Goal: Use online tool/utility: Utilize a website feature to perform a specific function

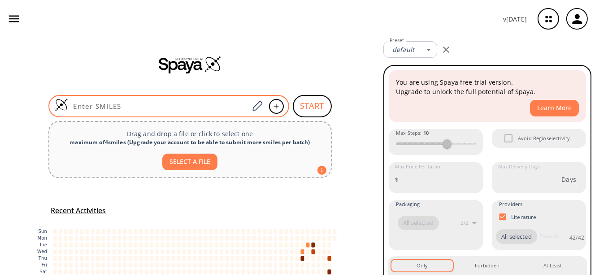
click at [225, 104] on input at bounding box center [158, 106] width 181 height 9
paste input "O=C1CC(C)(C)CC(C2=CC=C(Cl)C=C2)=C1CCl"
type input "O=C1CC(C)(C)CC(C2=CC=C(Cl)C=C2)=C1CCl"
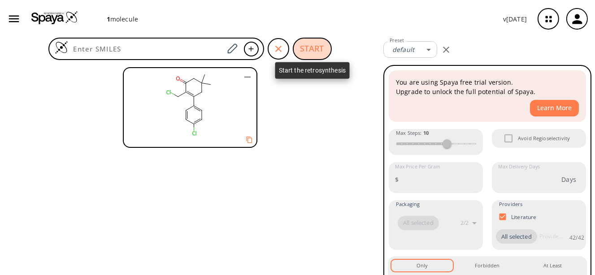
click at [322, 52] on button "START" at bounding box center [312, 49] width 39 height 22
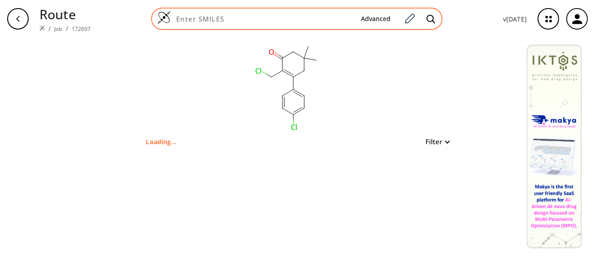
click at [265, 25] on div "Advanced" at bounding box center [296, 19] width 291 height 22
paste input "OC1CC(C)(C)CC(C2=CC=C(Cl)C=C2)=C1CCl"
type input "OC1CC(C)(C)CC(C2=CC=C(Cl)C=C2)=C1CCl"
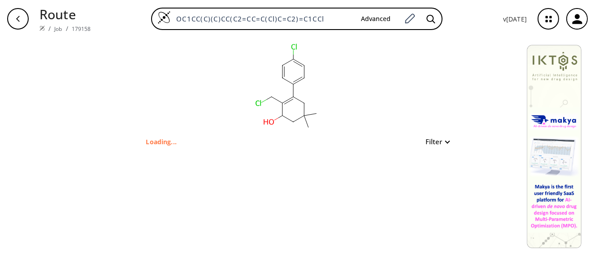
type input "CC1(C)CC(c2ccc(Cl)cc2)=C(CCl)C(O)C1"
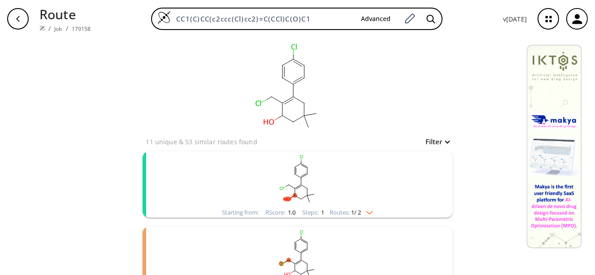
click at [293, 176] on ellipse "clusters" at bounding box center [295, 174] width 4 height 4
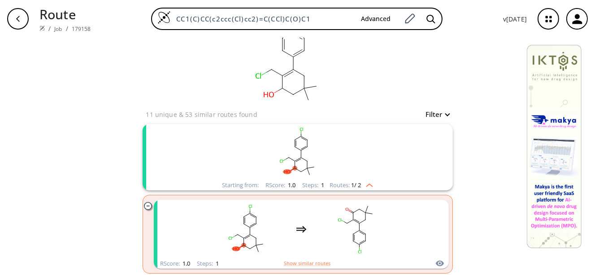
scroll to position [90, 0]
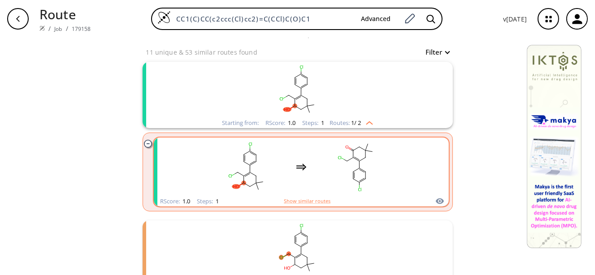
click at [286, 177] on div "clusters" at bounding box center [301, 167] width 190 height 59
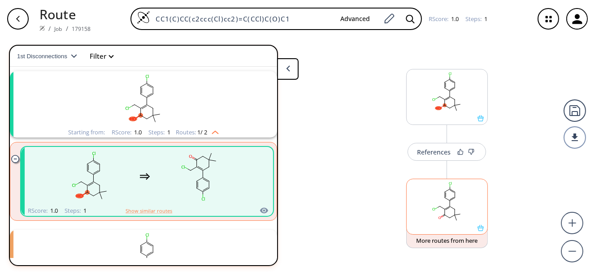
scroll to position [2, 0]
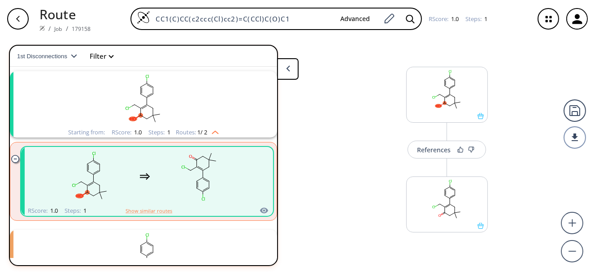
click at [15, 25] on div "button" at bounding box center [18, 19] width 22 height 22
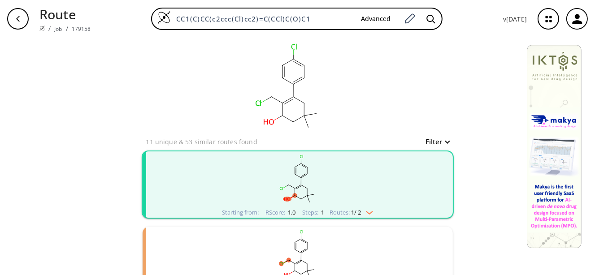
click at [302, 181] on rect "clusters" at bounding box center [297, 179] width 233 height 56
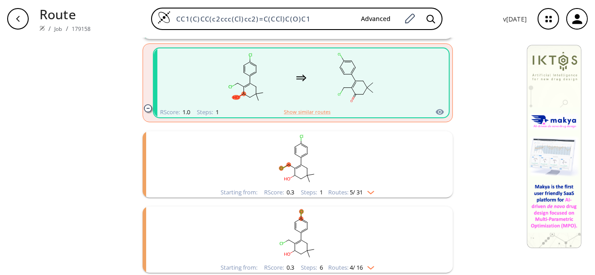
scroll to position [179, 0]
click at [284, 182] on rect "clusters" at bounding box center [297, 159] width 233 height 56
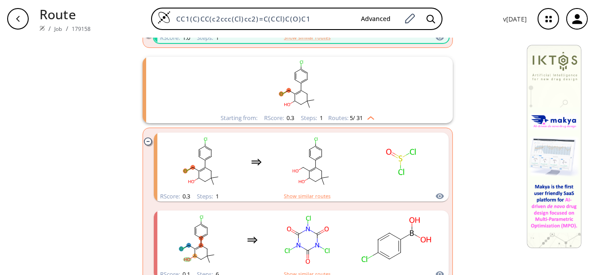
scroll to position [269, 0]
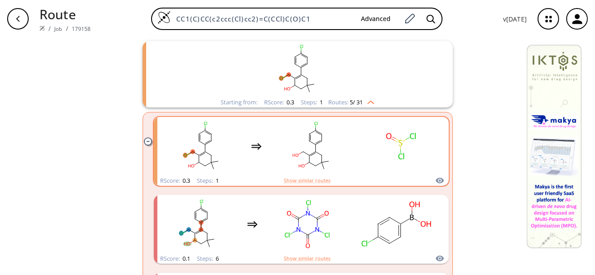
click at [314, 147] on rect "clusters" at bounding box center [311, 146] width 81 height 56
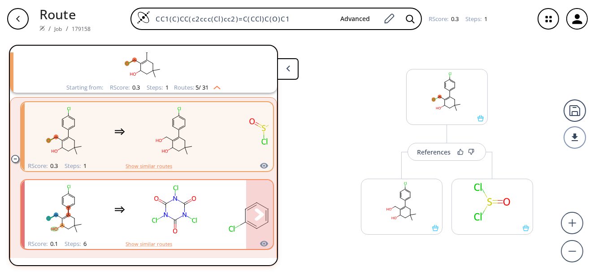
scroll to position [185, 0]
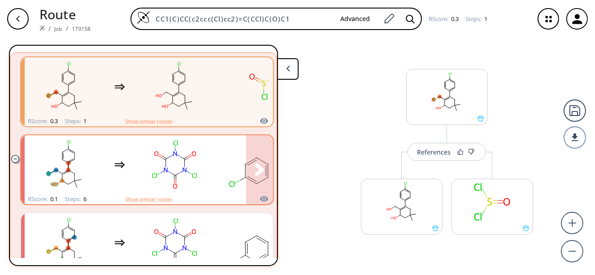
click at [198, 188] on rect "clusters" at bounding box center [174, 165] width 81 height 56
click at [174, 180] on icon "clusters" at bounding box center [174, 182] width 0 height 4
click at [158, 194] on div "clusters" at bounding box center [299, 164] width 549 height 59
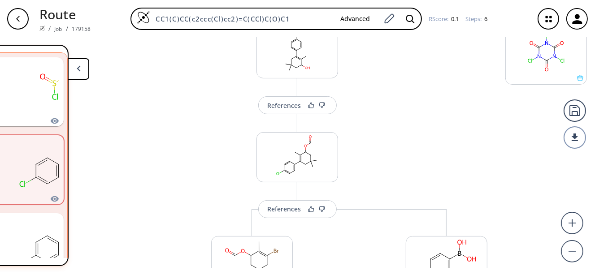
scroll to position [224, 0]
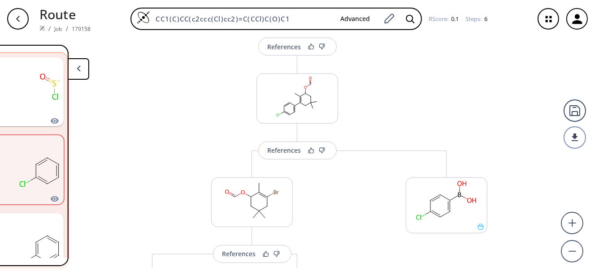
drag, startPoint x: 186, startPoint y: 268, endPoint x: 138, endPoint y: 279, distance: 48.8
click at [138, 268] on div "References More routes from here References More routes from here References Mo…" at bounding box center [193, 153] width 805 height 230
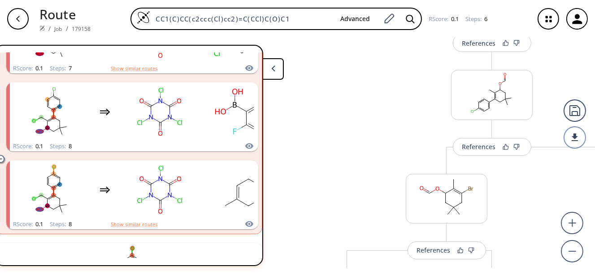
scroll to position [409, 0]
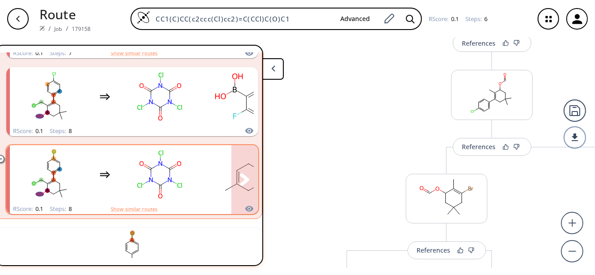
click at [162, 186] on ellipse "clusters" at bounding box center [160, 185] width 6 height 6
click at [125, 203] on rect "clusters" at bounding box center [159, 175] width 81 height 56
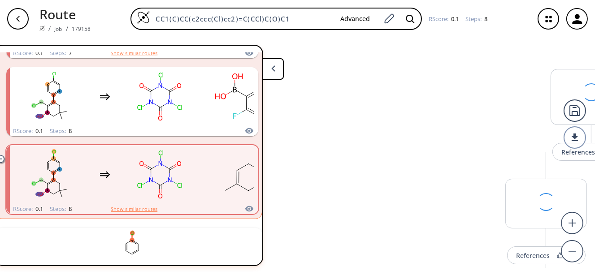
click at [128, 209] on button "Show similar routes" at bounding box center [134, 209] width 47 height 8
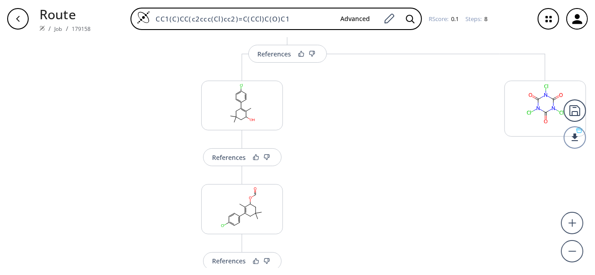
scroll to position [90, 0]
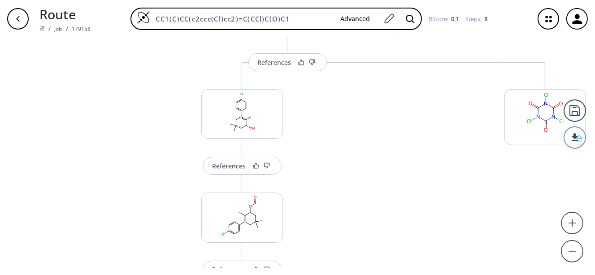
click at [13, 18] on div "button" at bounding box center [18, 19] width 22 height 22
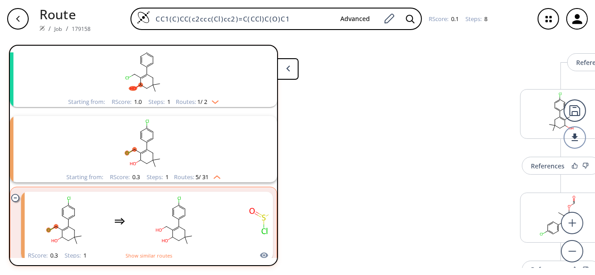
scroll to position [0, 0]
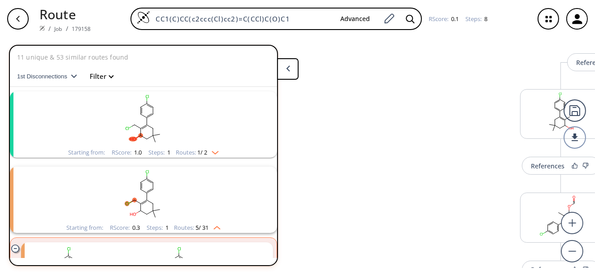
click at [158, 134] on ellipse "clusters" at bounding box center [160, 135] width 4 height 4
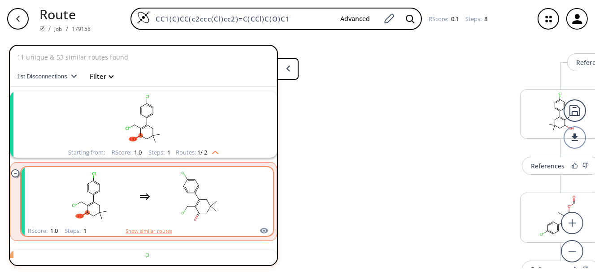
click at [151, 192] on div "clusters" at bounding box center [145, 196] width 190 height 59
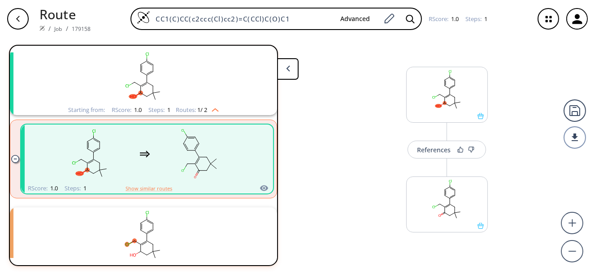
scroll to position [90, 0]
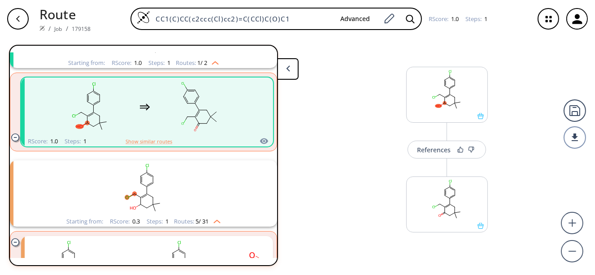
click at [143, 200] on rect "clusters" at bounding box center [143, 188] width 233 height 56
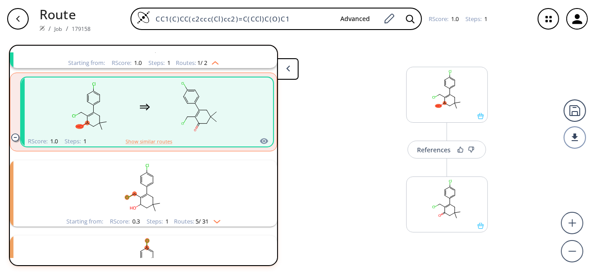
click at [160, 214] on rect "clusters" at bounding box center [143, 188] width 233 height 56
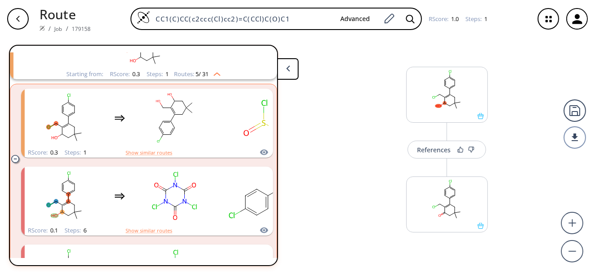
scroll to position [269, 0]
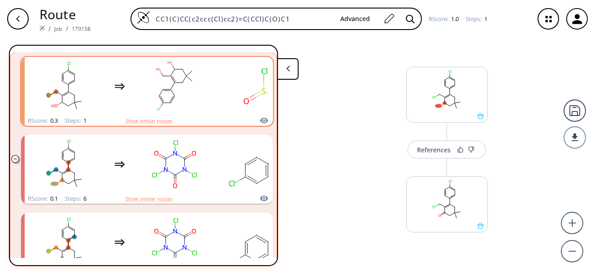
click at [160, 117] on div "RScore : 0.3 Steps : 1 Show similar routes" at bounding box center [147, 121] width 252 height 10
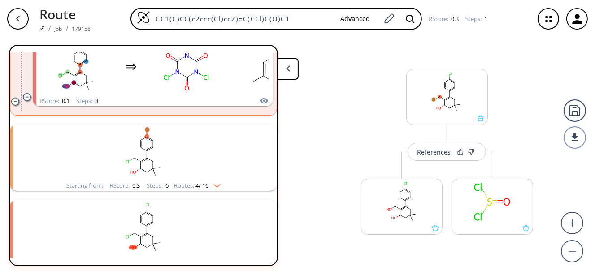
scroll to position [849, 0]
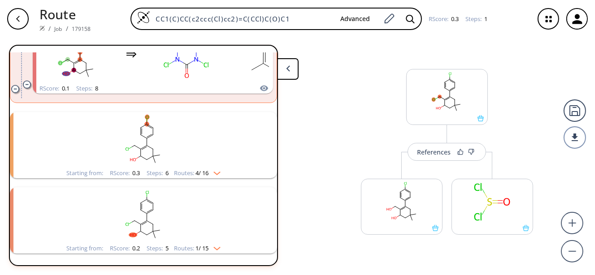
click at [162, 164] on rect "clusters" at bounding box center [143, 140] width 233 height 56
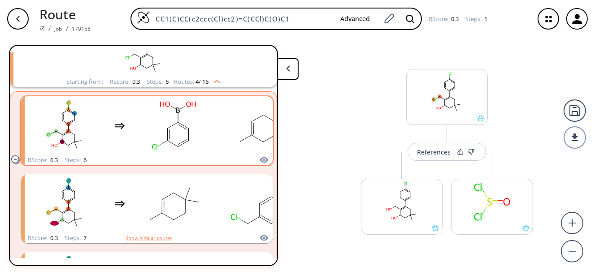
scroll to position [939, 0]
click at [173, 137] on rect "clusters" at bounding box center [174, 125] width 81 height 56
click at [189, 131] on icon "clusters" at bounding box center [189, 134] width 0 height 12
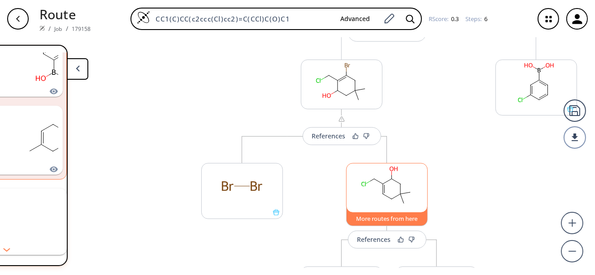
scroll to position [341, 0]
